Goal: Task Accomplishment & Management: Complete application form

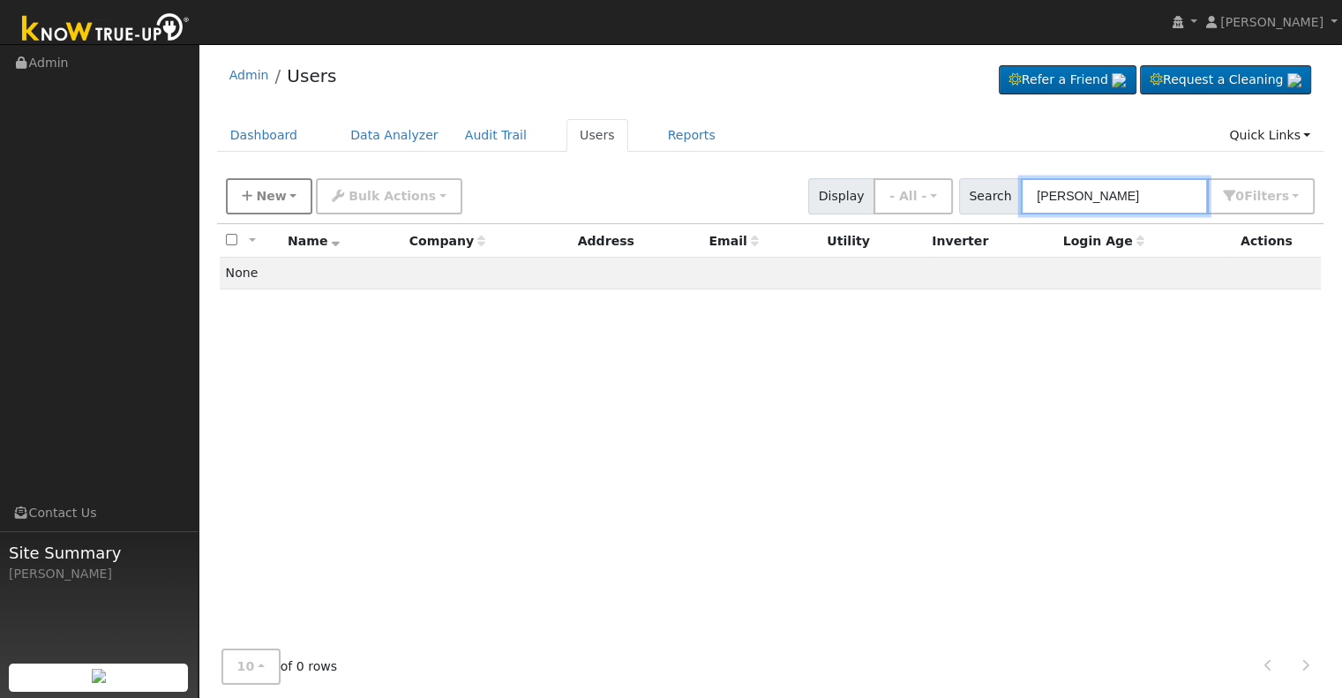
type input "[PERSON_NAME]"
click at [247, 190] on icon "button" at bounding box center [247, 196] width 11 height 12
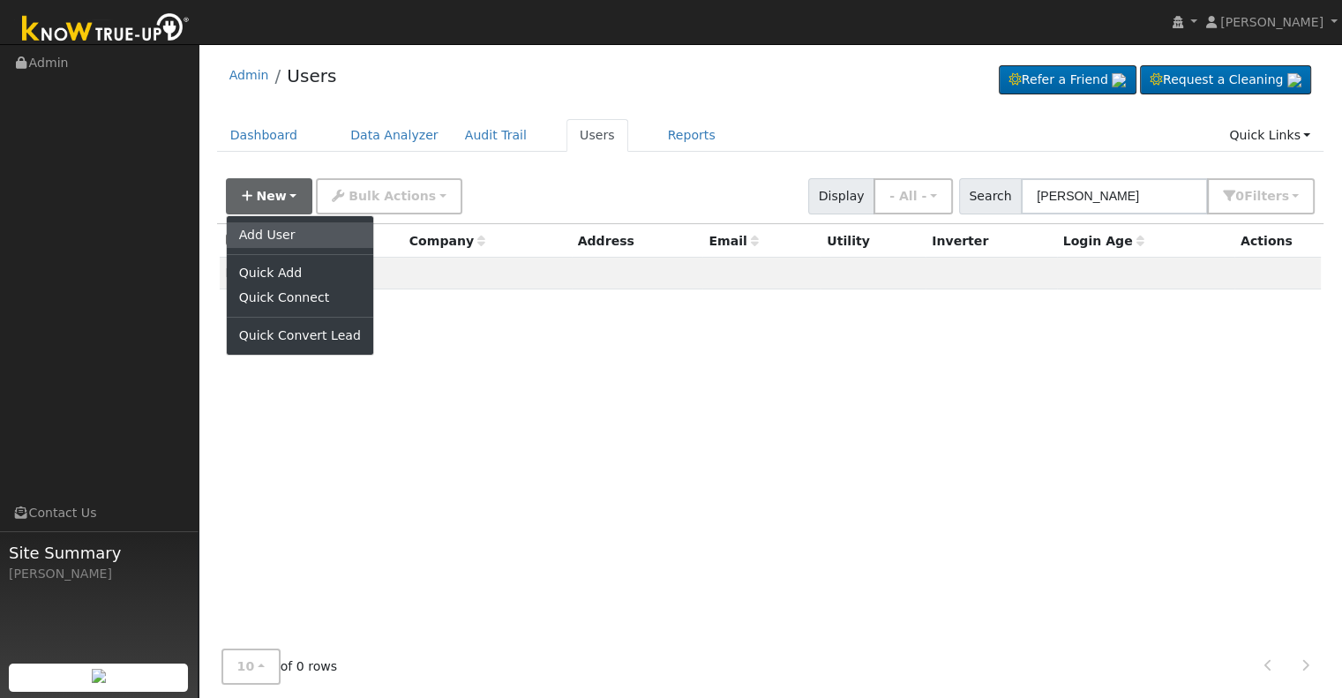
click at [291, 236] on link "Add User" at bounding box center [300, 234] width 146 height 25
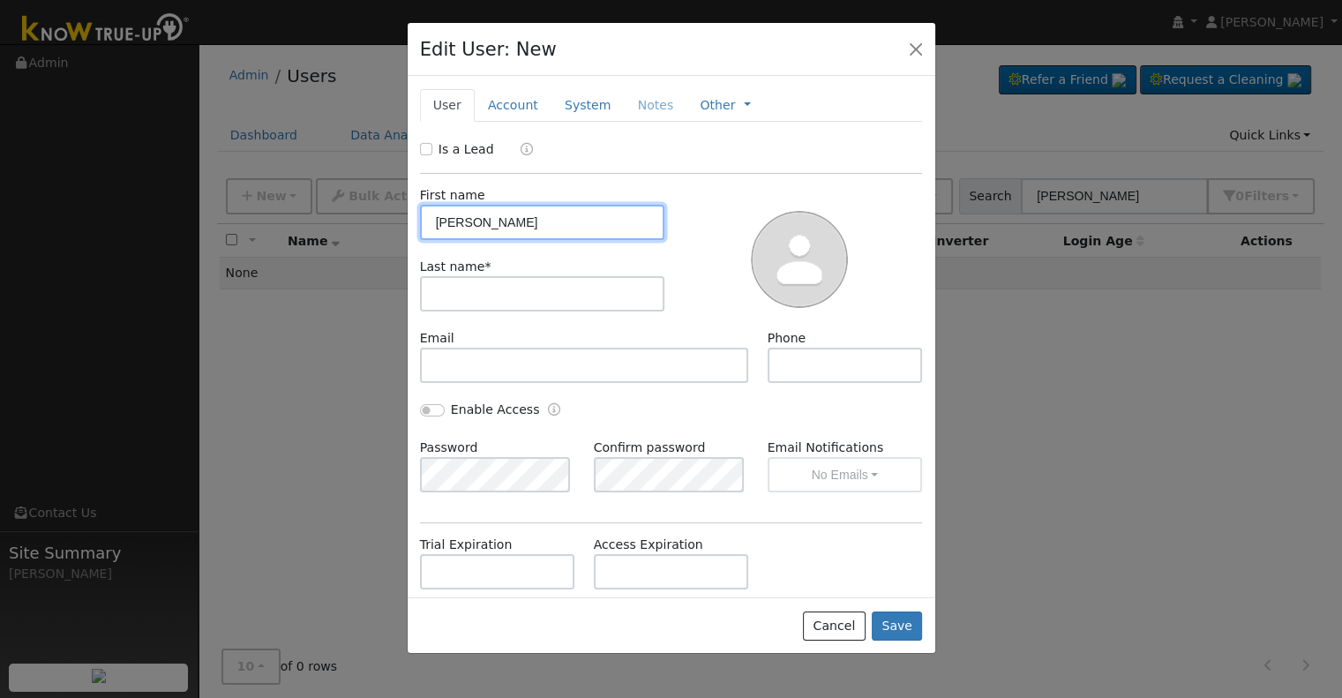
type input "[PERSON_NAME]"
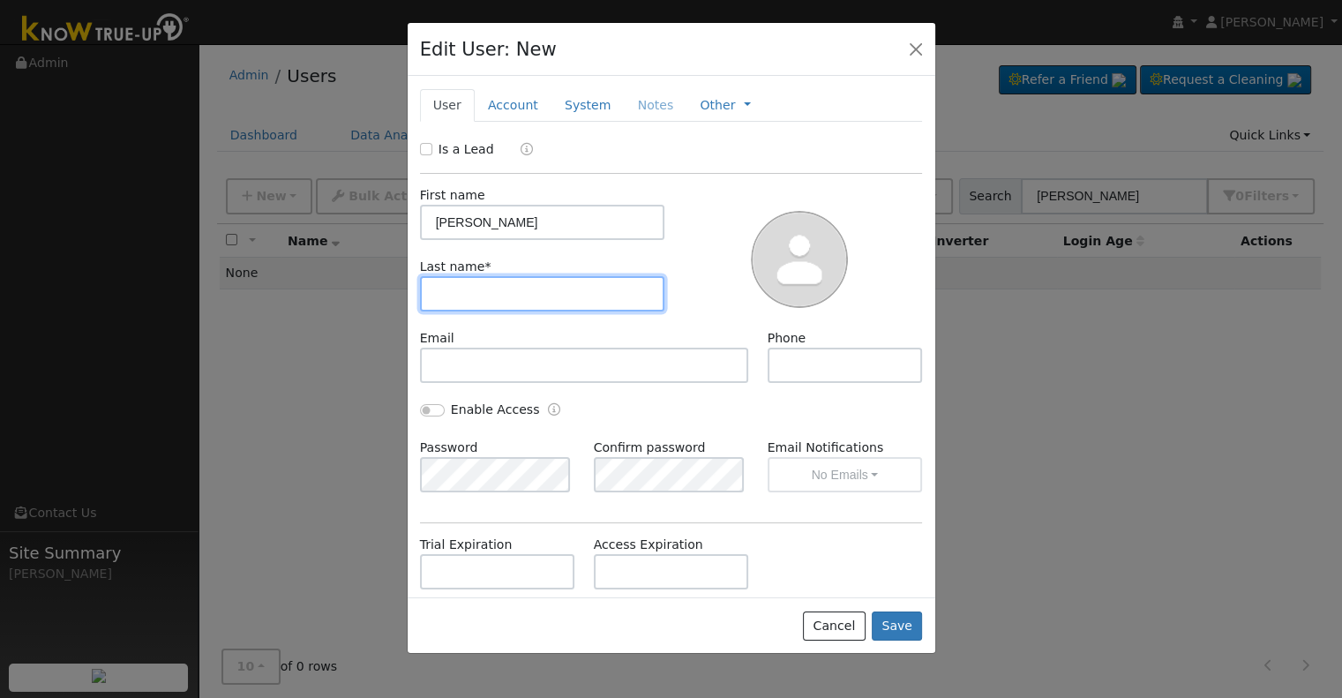
click at [473, 288] on input "text" at bounding box center [542, 293] width 245 height 35
type input "[PERSON_NAME]"
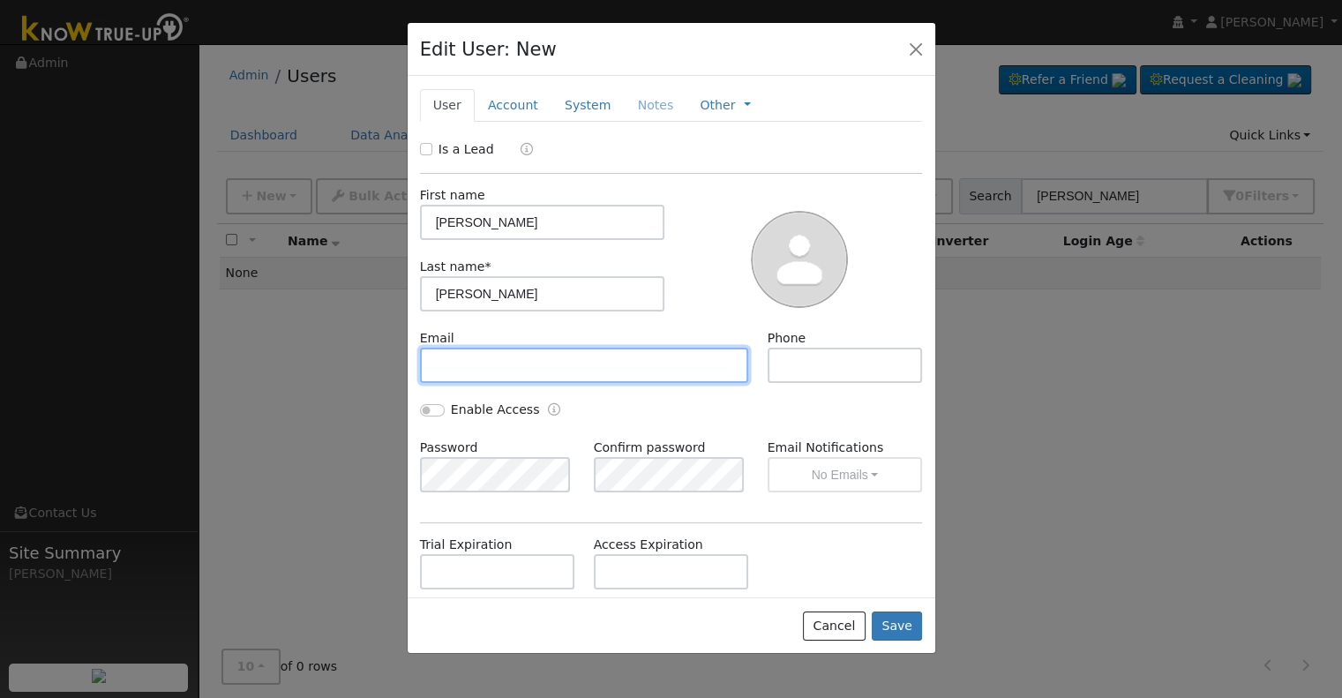
paste input "[EMAIL_ADDRESS][DOMAIN_NAME]"
type input "[EMAIL_ADDRESS][DOMAIN_NAME]"
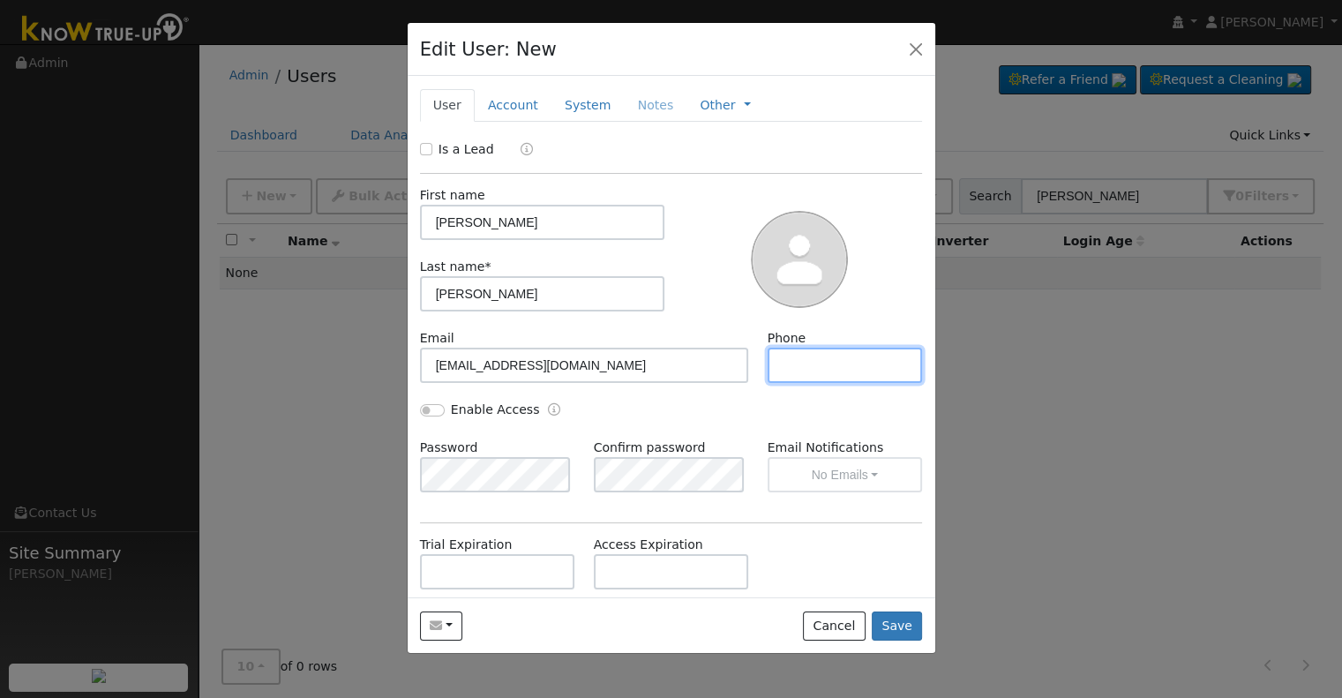
paste input "[PHONE_NUMBER]"
type input "[PHONE_NUMBER]"
click at [515, 102] on link "Account" at bounding box center [513, 105] width 77 height 33
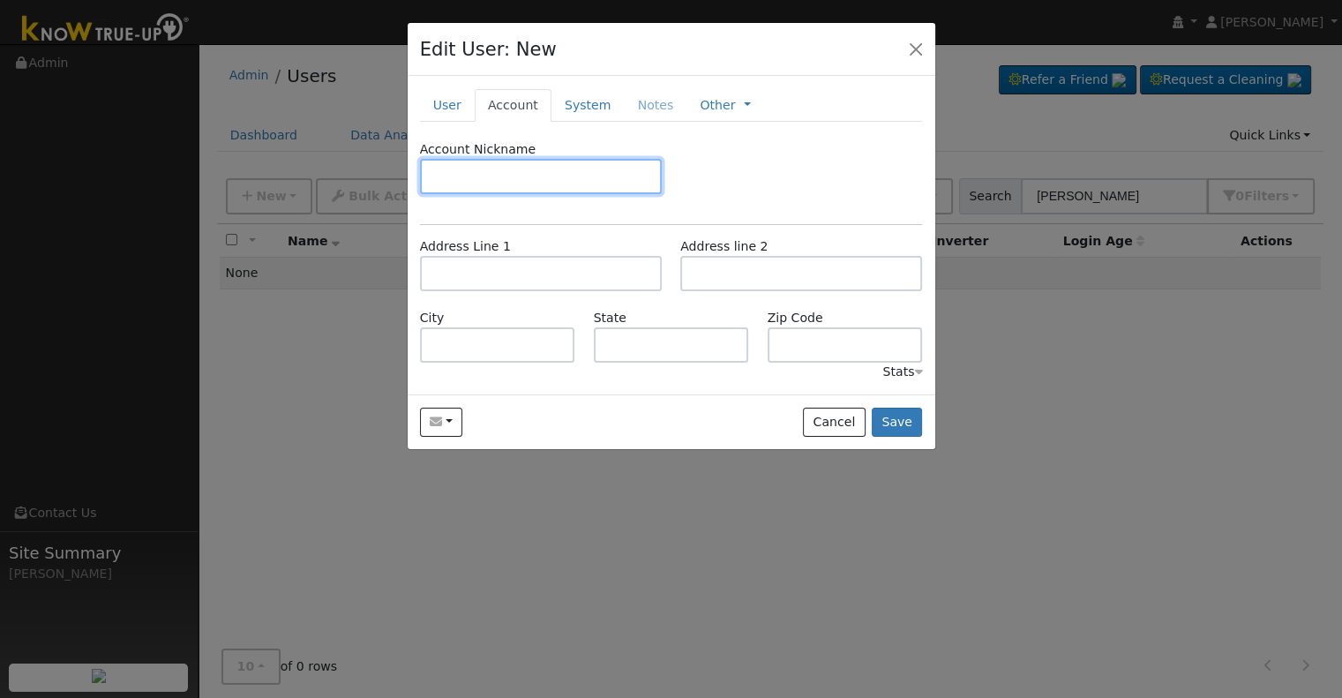
click at [485, 172] on input "text" at bounding box center [541, 176] width 242 height 35
type input "default"
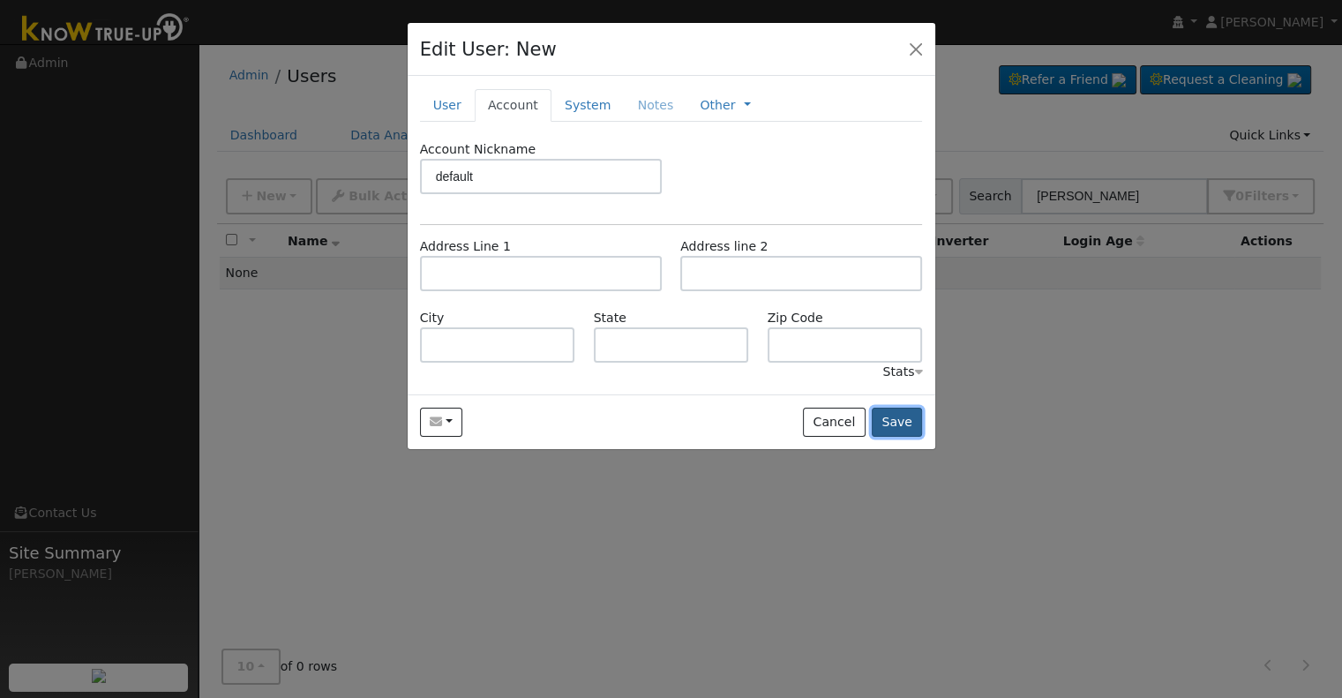
click at [908, 415] on button "Save" at bounding box center [897, 423] width 51 height 30
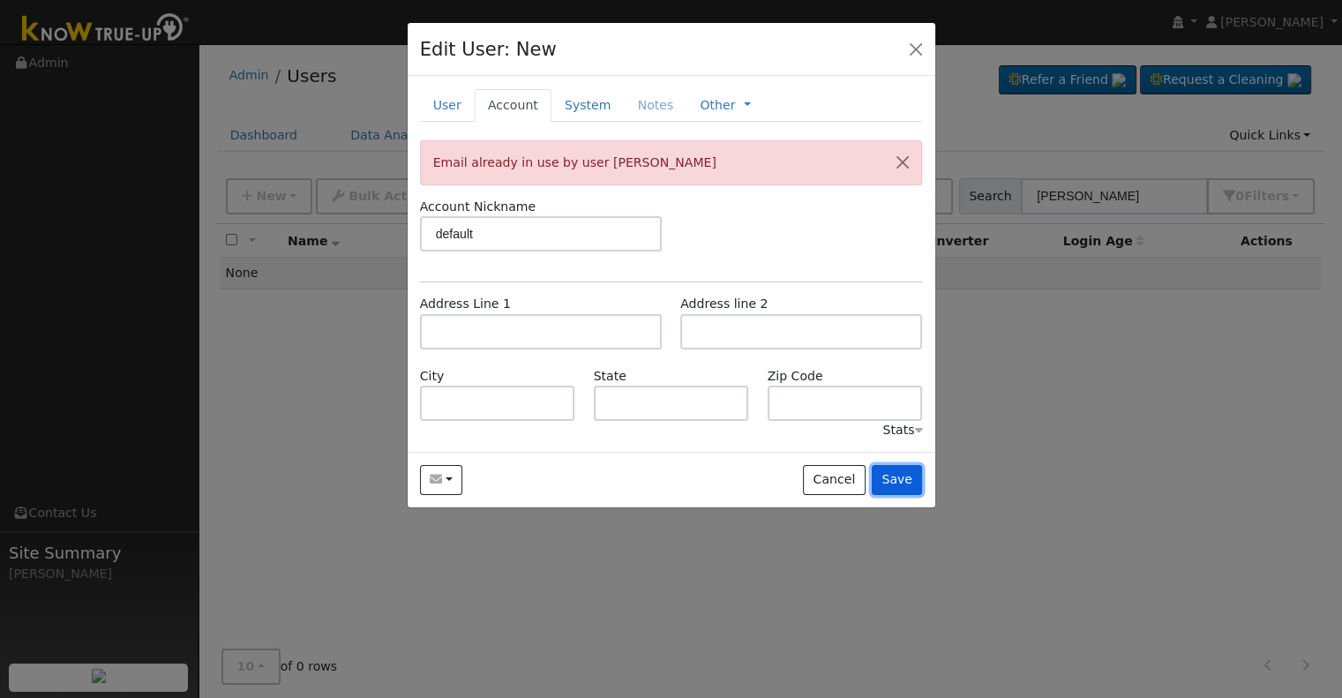
scroll to position [14, 0]
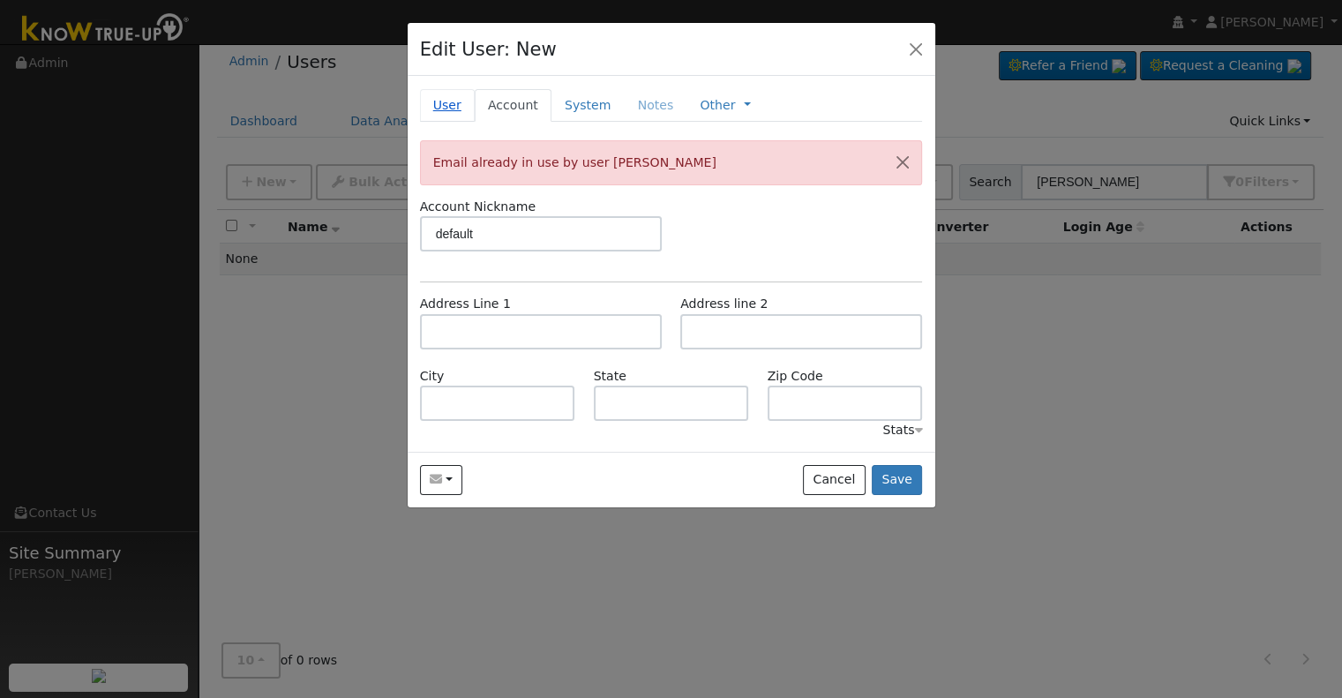
click at [448, 106] on link "User" at bounding box center [447, 105] width 55 height 33
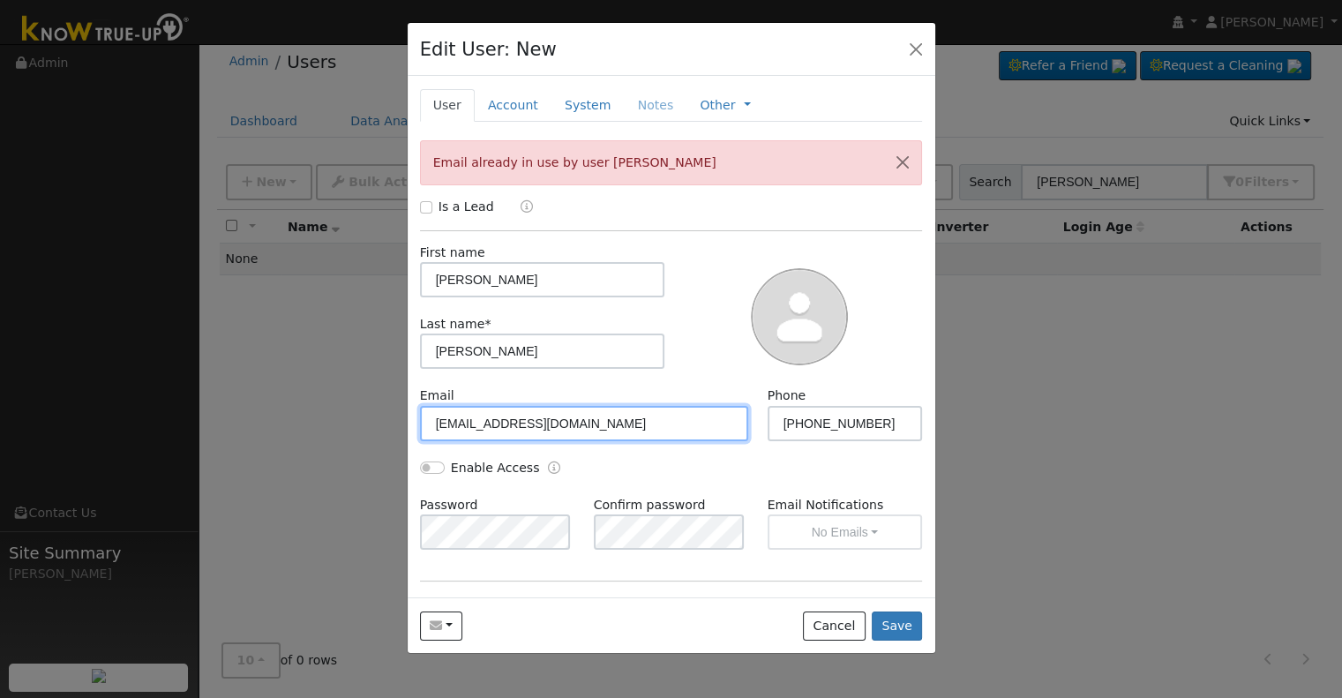
drag, startPoint x: 512, startPoint y: 418, endPoint x: 408, endPoint y: 419, distance: 103.2
click at [408, 419] on div "New Account Nickname Cancel Create Are you sure you want to create new account …" at bounding box center [672, 336] width 528 height 521
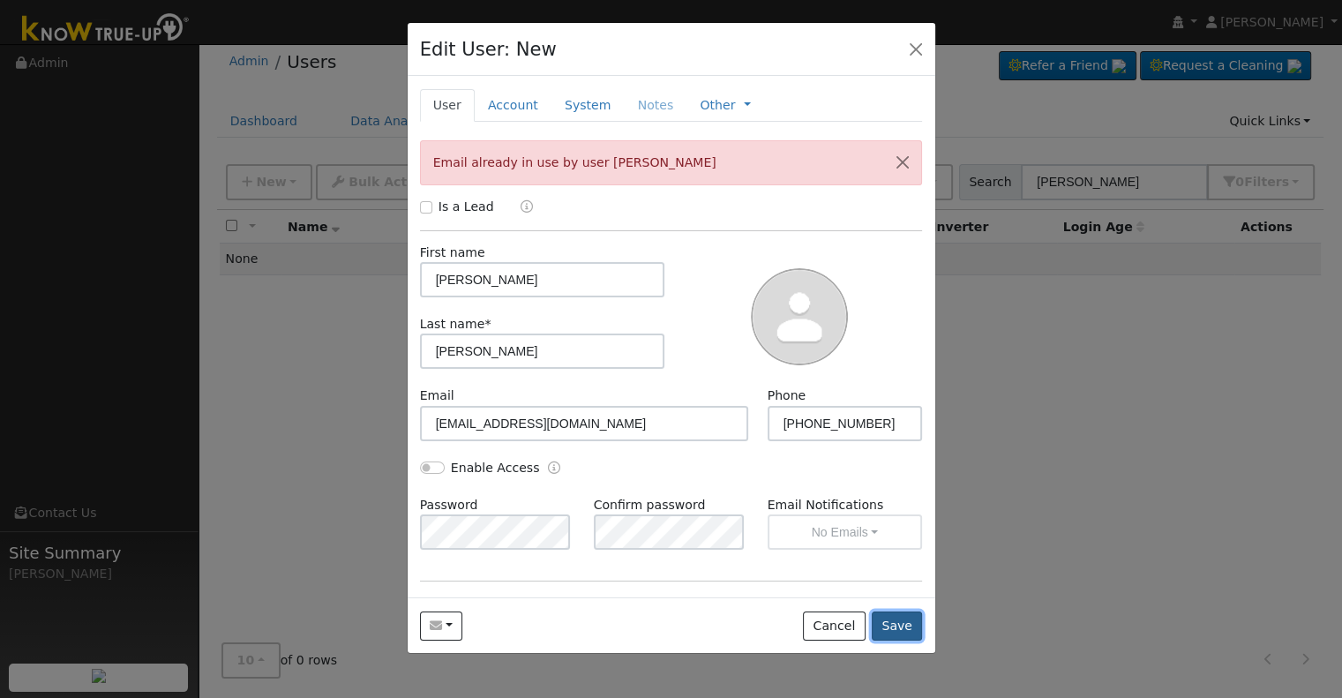
click at [902, 627] on button "Save" at bounding box center [897, 626] width 51 height 30
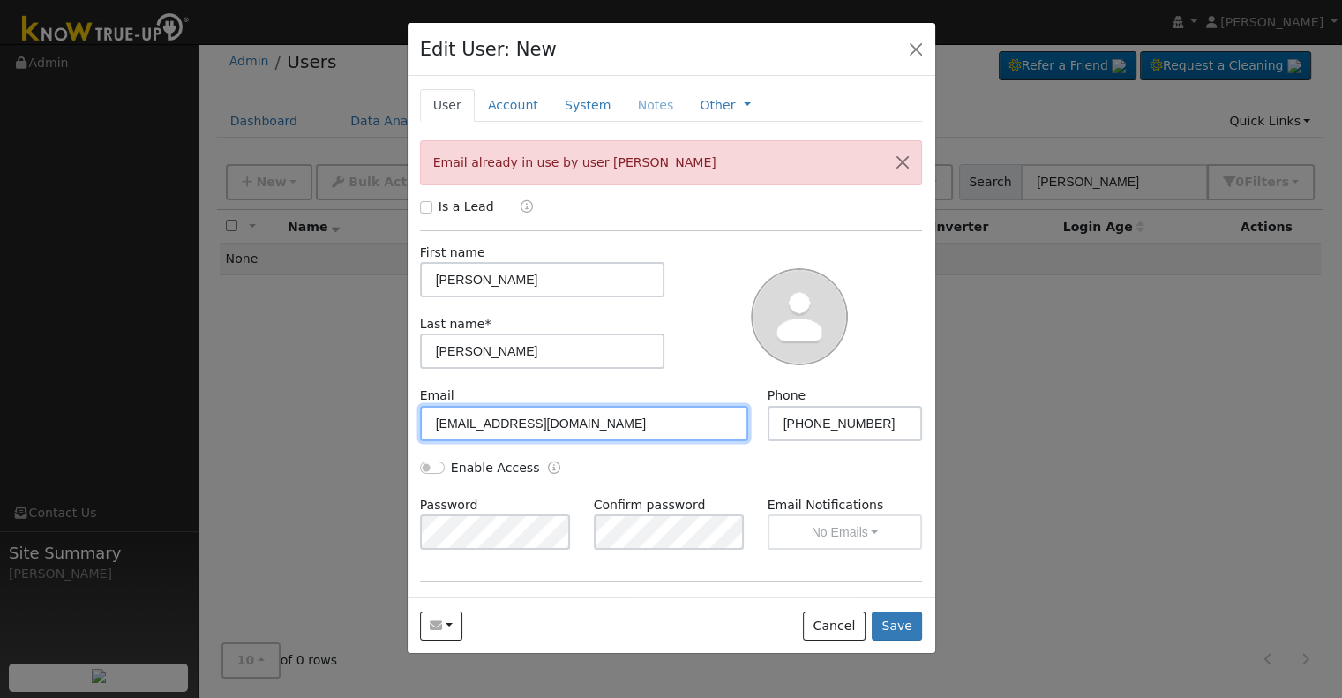
drag, startPoint x: 517, startPoint y: 421, endPoint x: 550, endPoint y: 421, distance: 33.5
click at [550, 420] on input "[EMAIL_ADDRESS][DOMAIN_NAME]" at bounding box center [584, 423] width 329 height 35
type input "[EMAIL_ADDRESS][DOMAIN_NAME]"
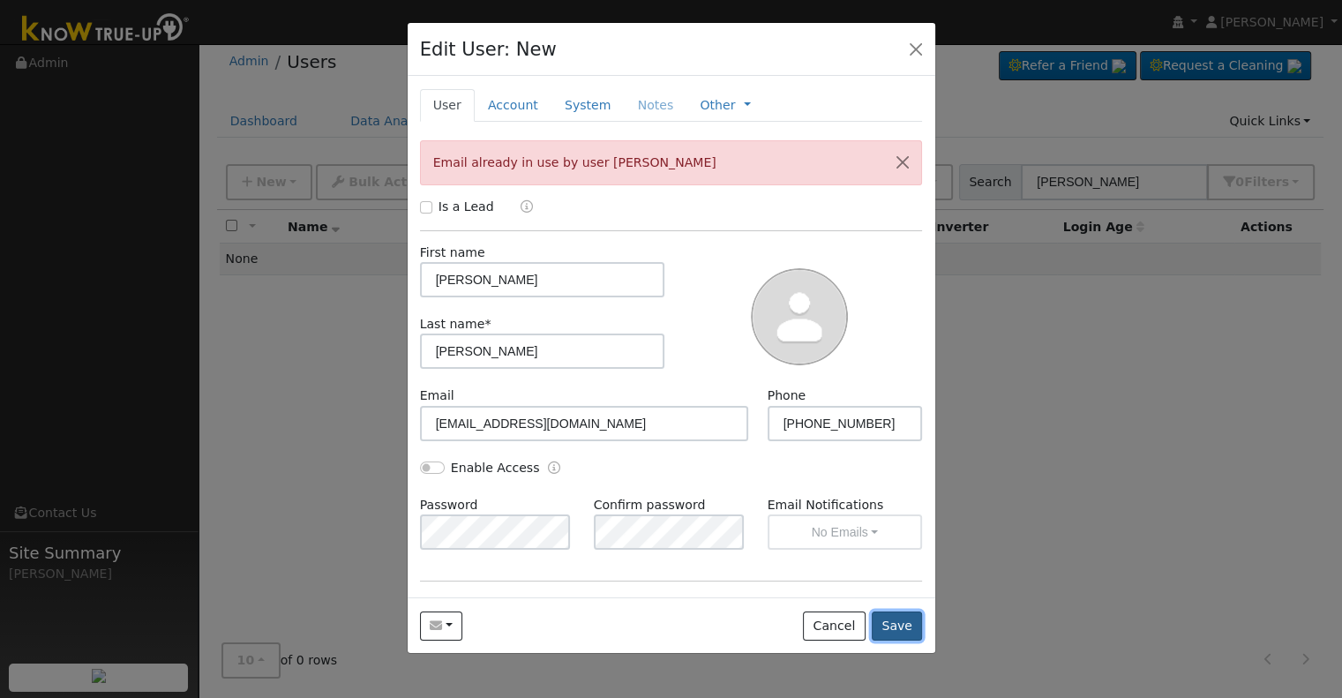
click at [903, 628] on button "Save" at bounding box center [897, 626] width 51 height 30
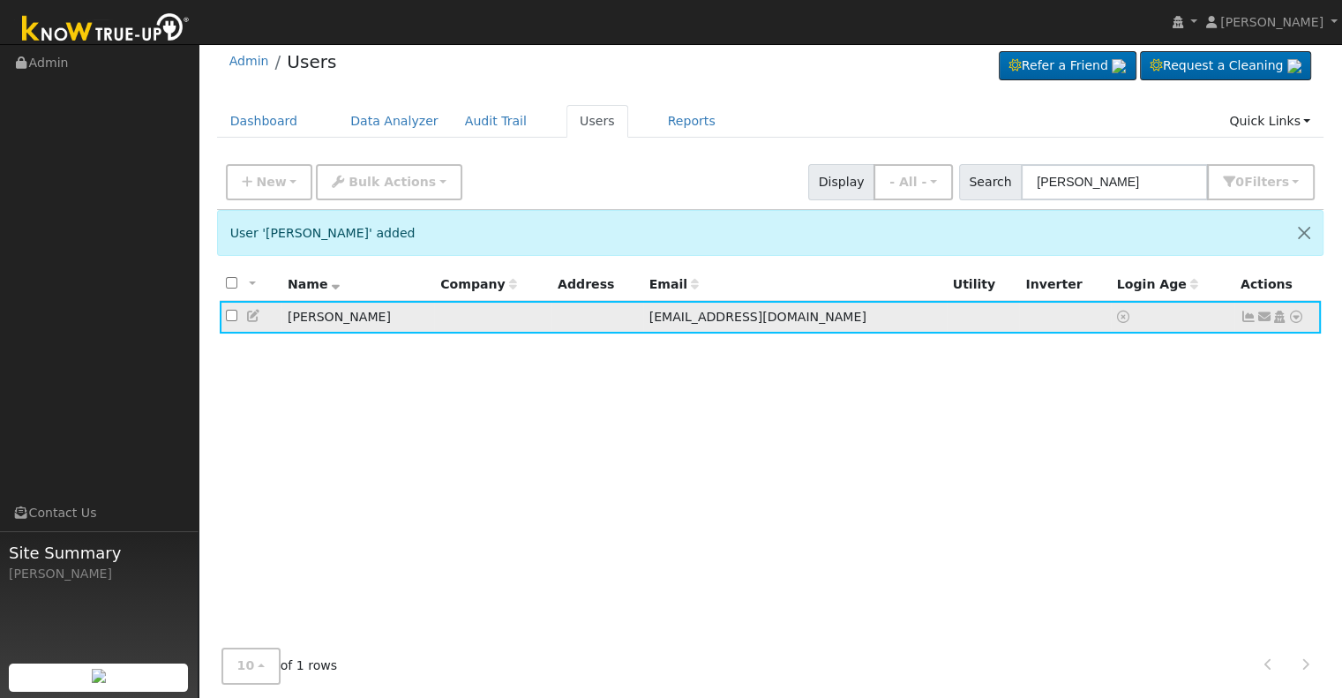
click at [1279, 315] on icon at bounding box center [1279, 317] width 16 height 12
